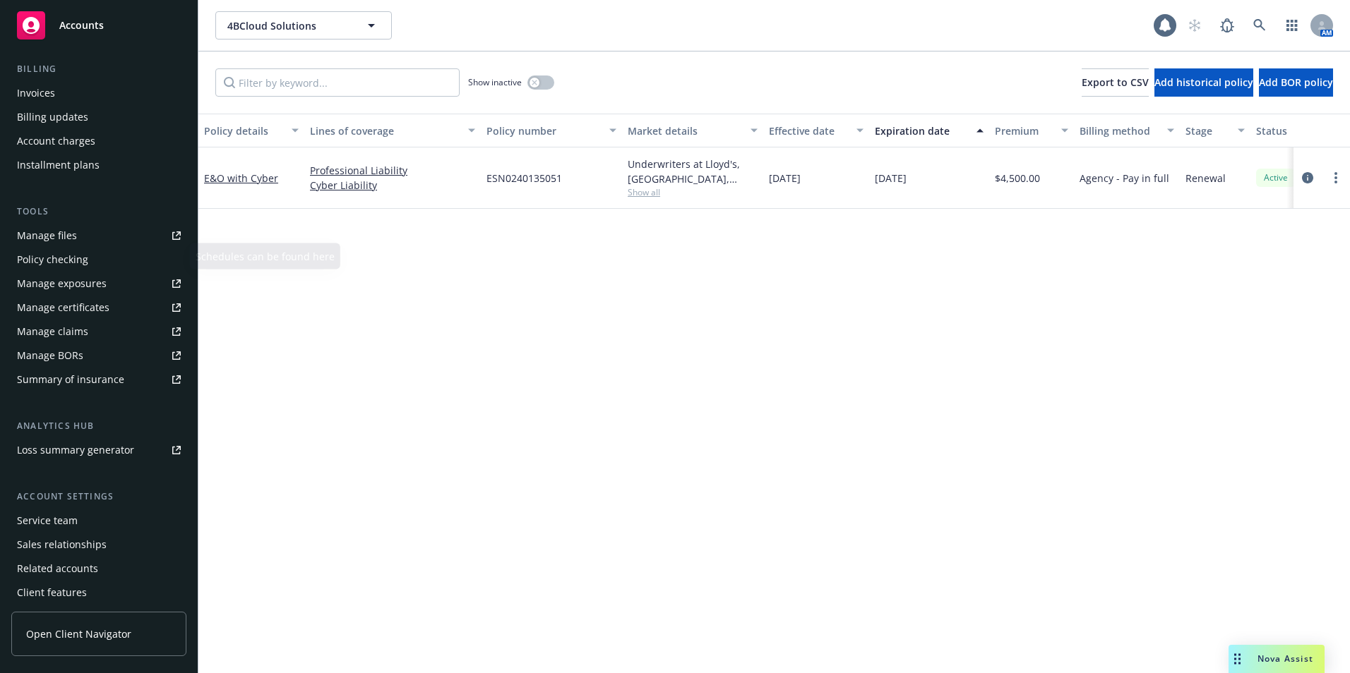
scroll to position [270, 0]
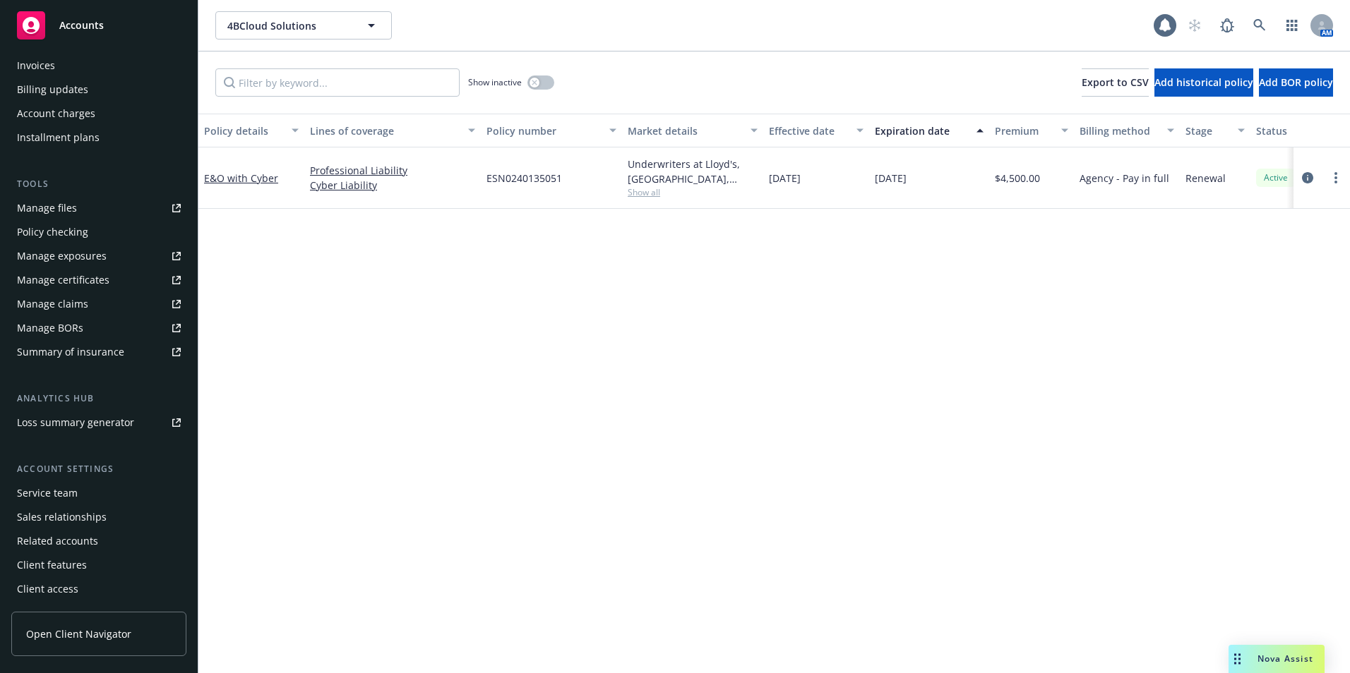
click at [35, 493] on div "Service team" at bounding box center [47, 493] width 61 height 23
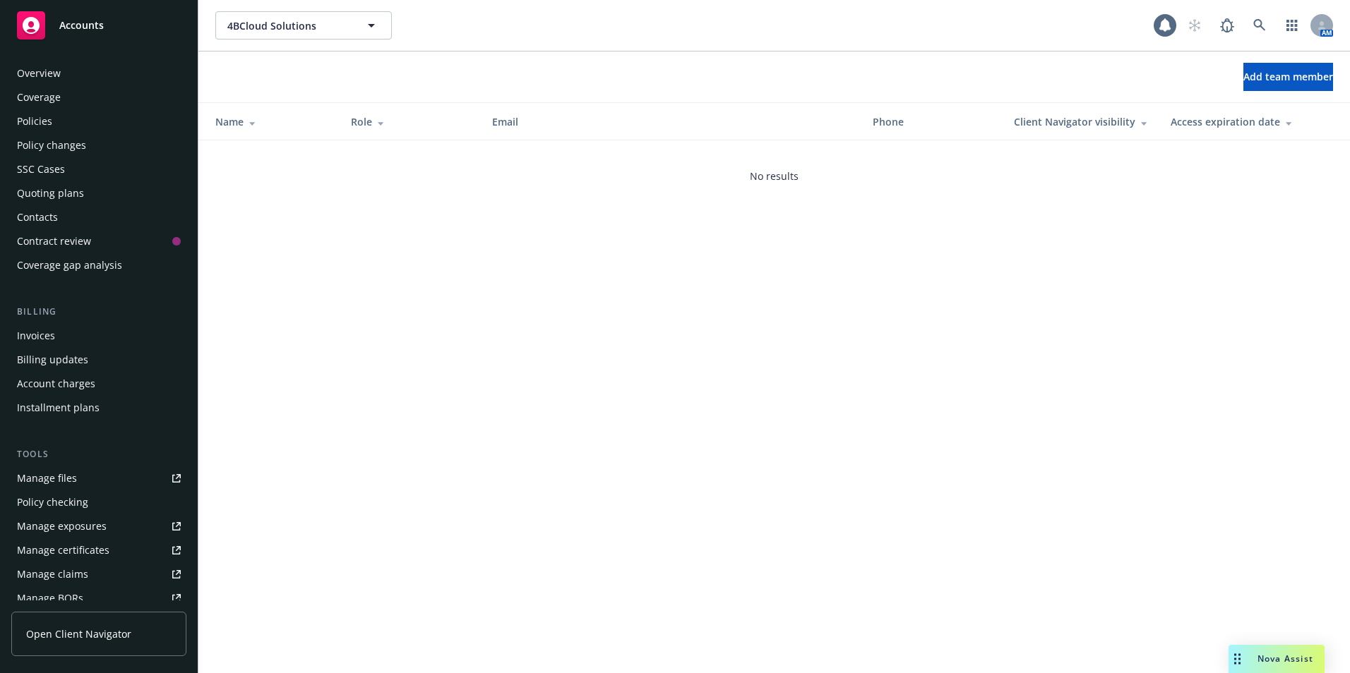
scroll to position [270, 0]
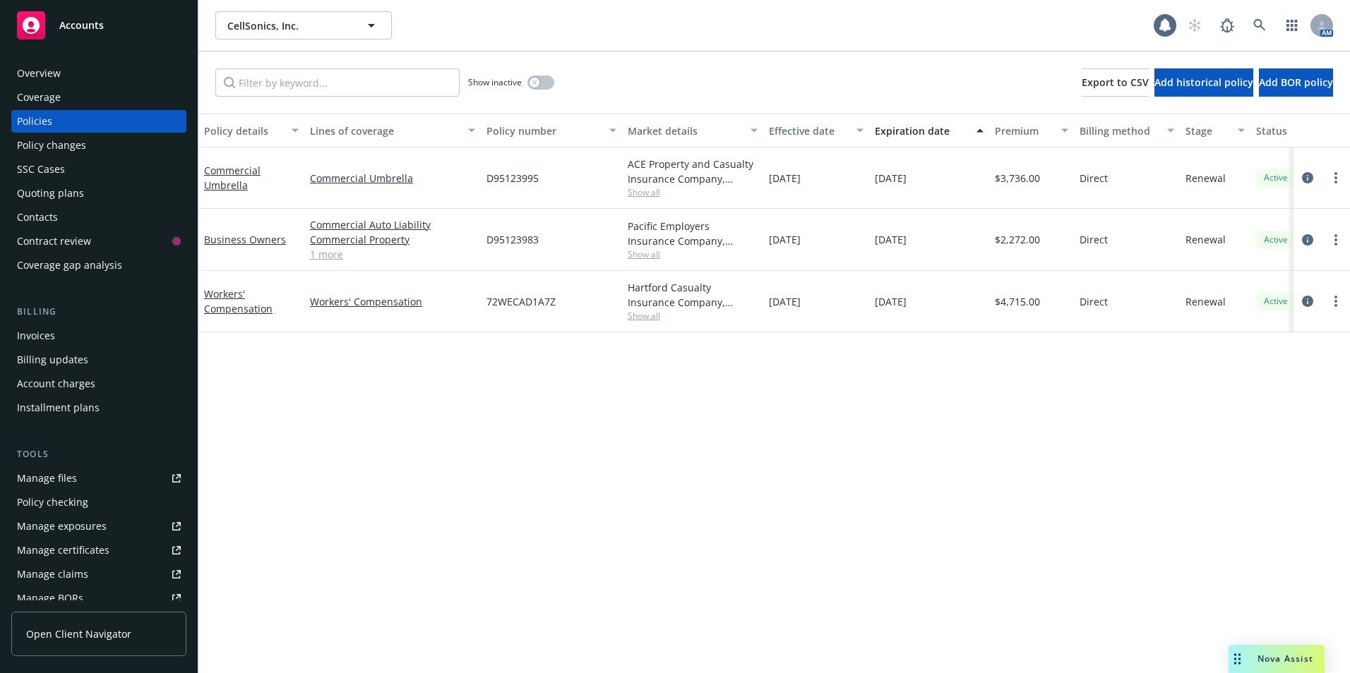
scroll to position [270, 0]
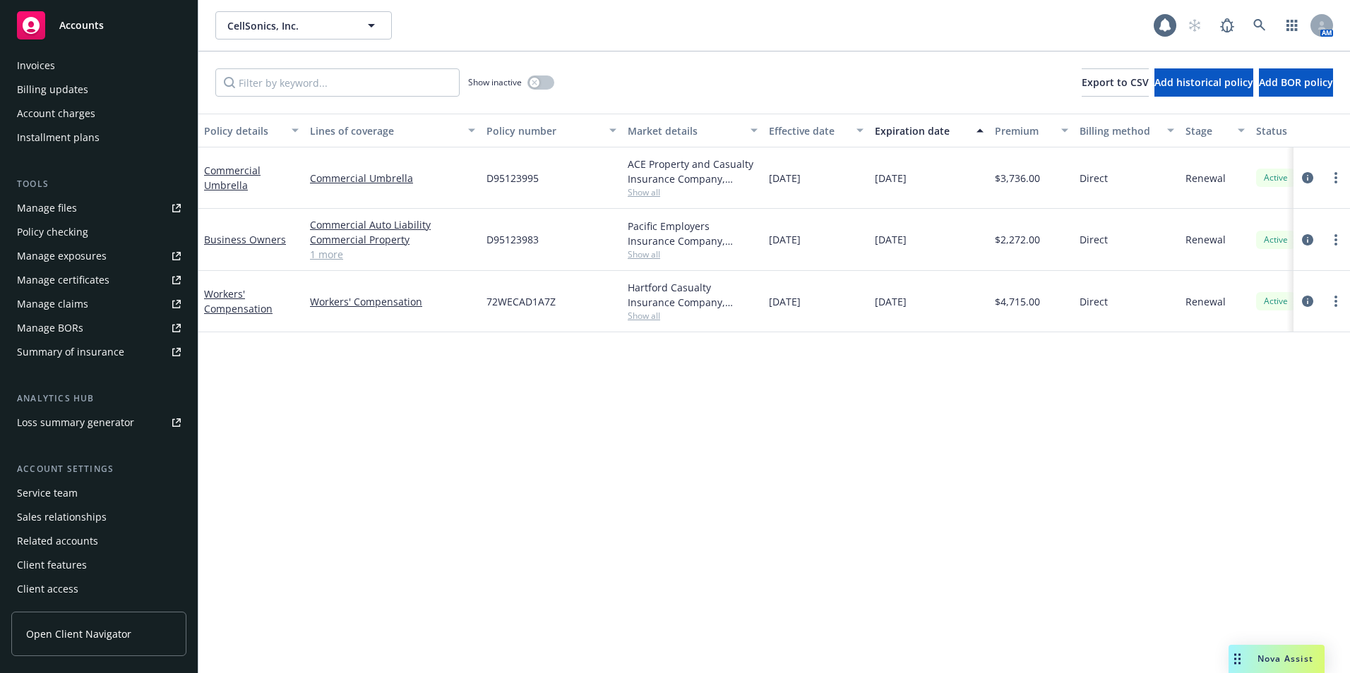
click at [80, 491] on div "Service team" at bounding box center [99, 493] width 164 height 23
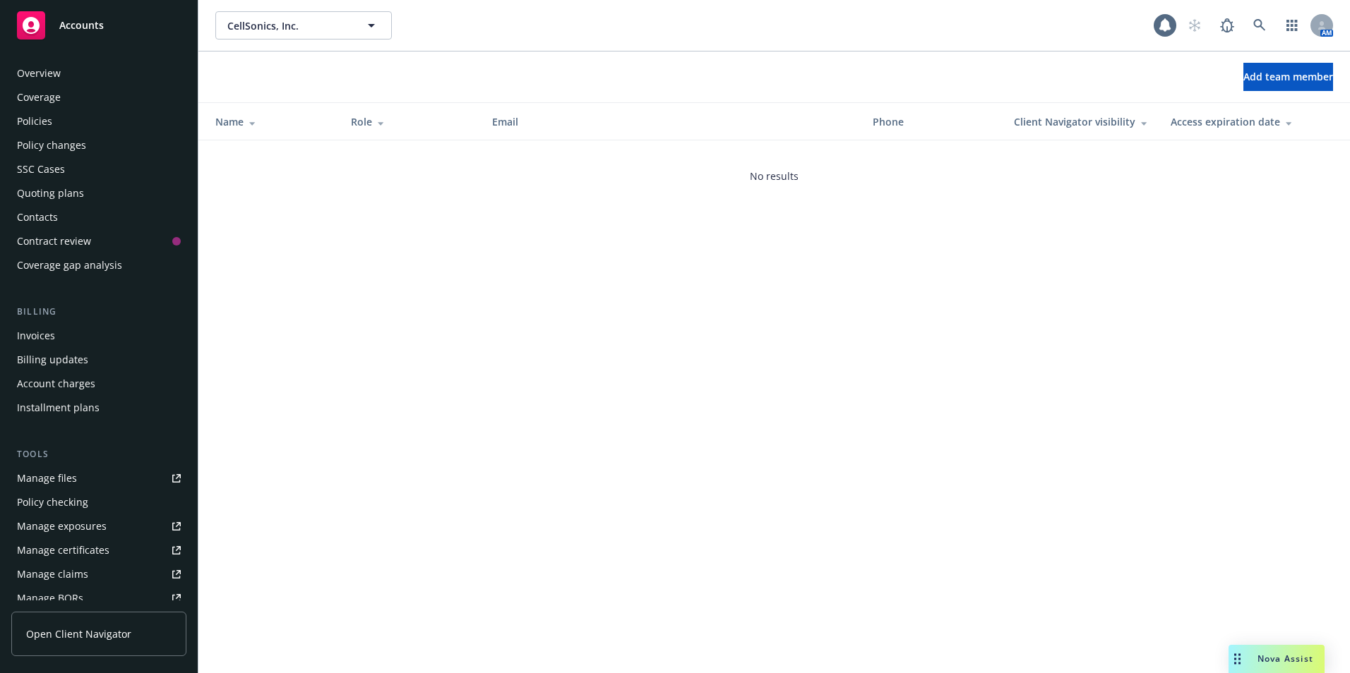
scroll to position [270, 0]
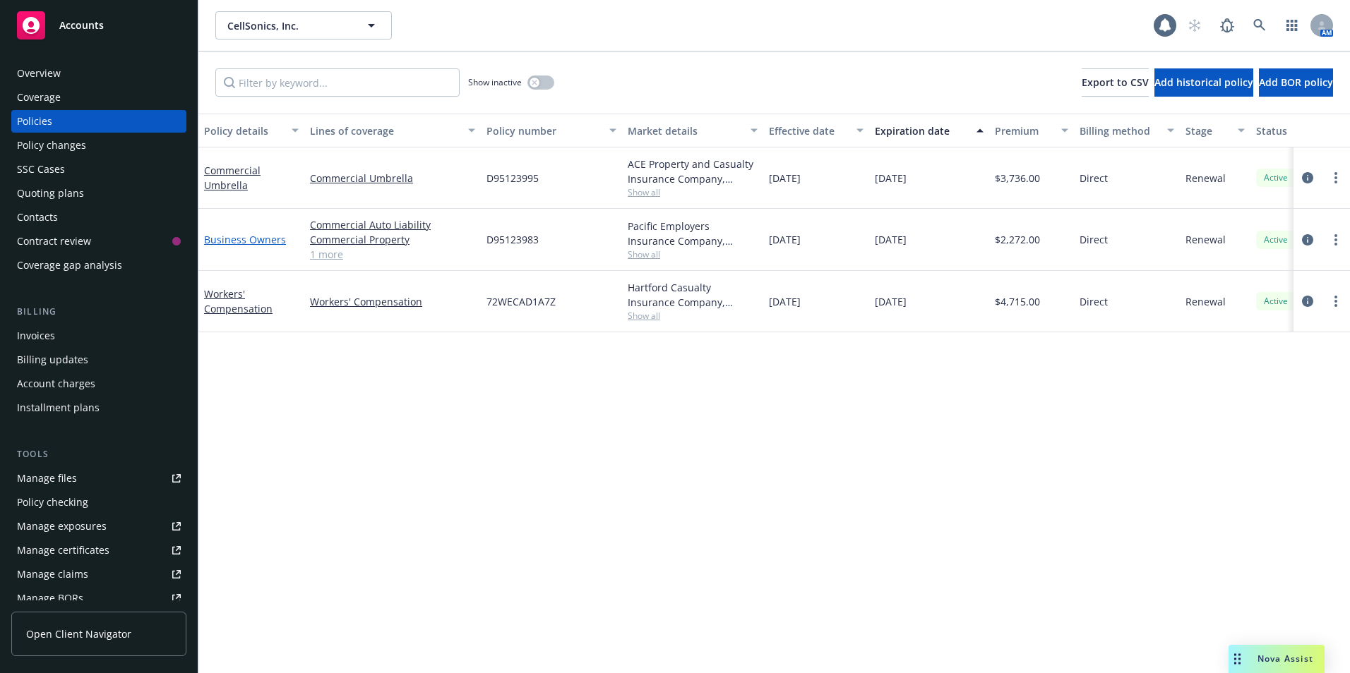
click at [258, 234] on link "Business Owners" at bounding box center [245, 239] width 82 height 13
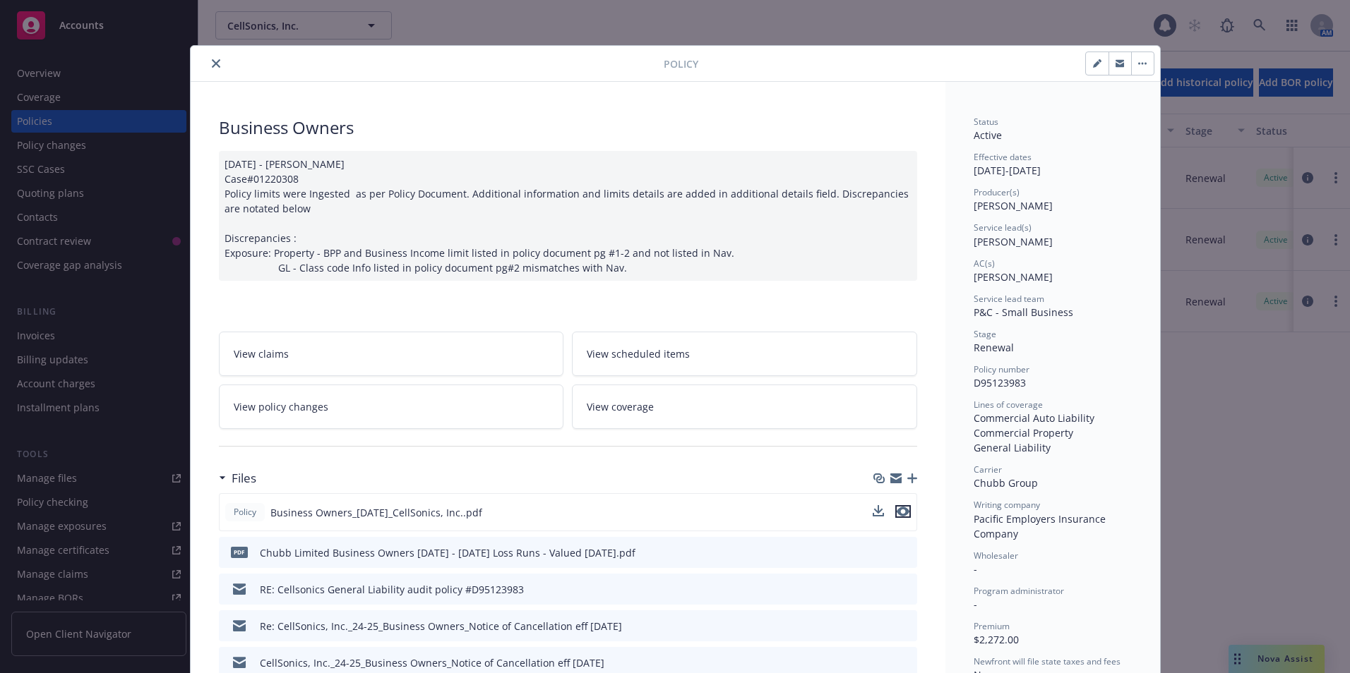
click at [896, 516] on icon "preview file" at bounding box center [902, 512] width 13 height 10
